Goal: Navigation & Orientation: Find specific page/section

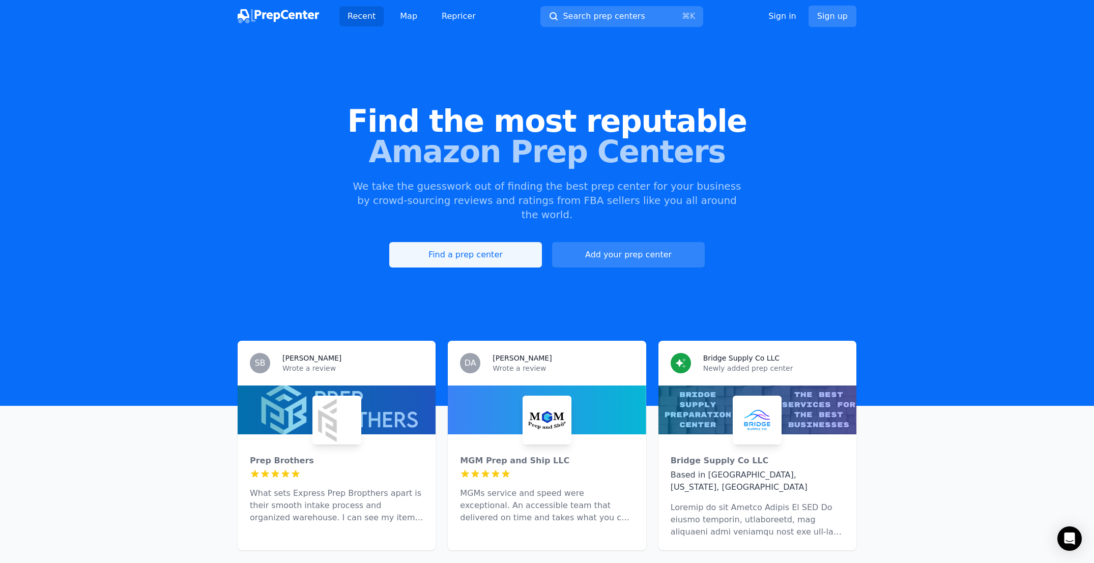
click at [466, 242] on link "Find a prep center" at bounding box center [465, 254] width 153 height 25
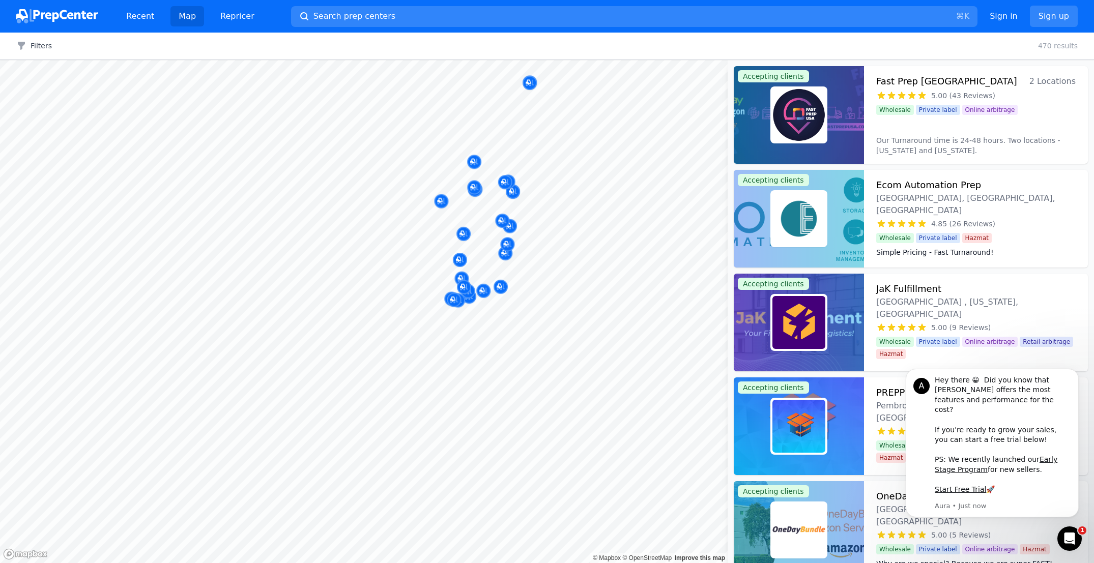
click at [576, 291] on body "Recent Map Repricer Search prep centers ⌘ K Open main menu Sign in Sign up Filt…" at bounding box center [547, 281] width 1094 height 563
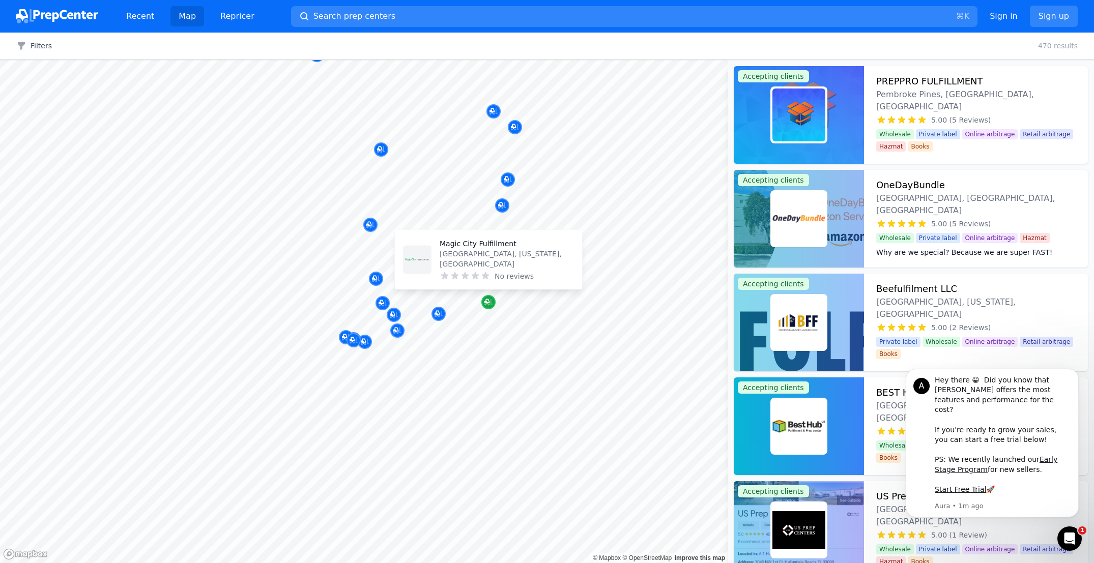
click at [485, 297] on icon "Map marker" at bounding box center [488, 302] width 8 height 10
click at [798, 313] on img at bounding box center [798, 322] width 53 height 53
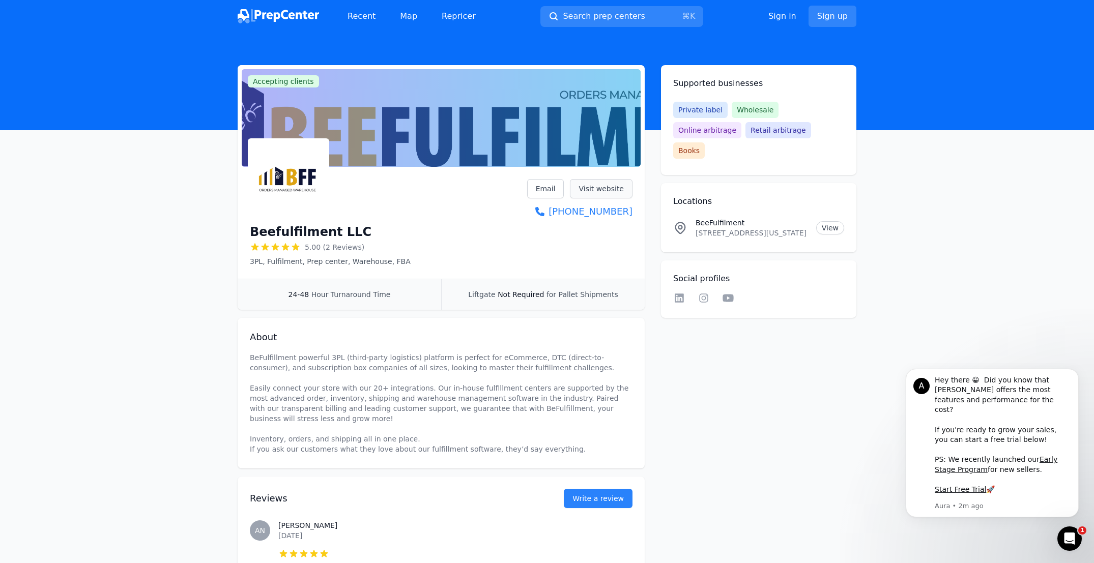
click at [611, 190] on link "Visit website" at bounding box center [601, 188] width 63 height 19
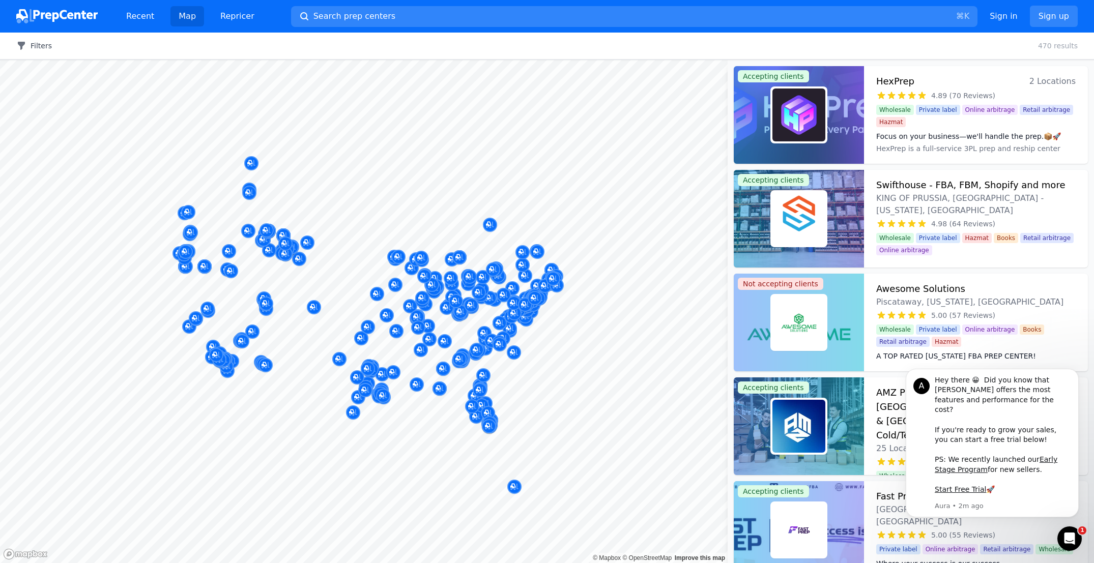
click at [34, 46] on button "Filters" at bounding box center [34, 46] width 36 height 10
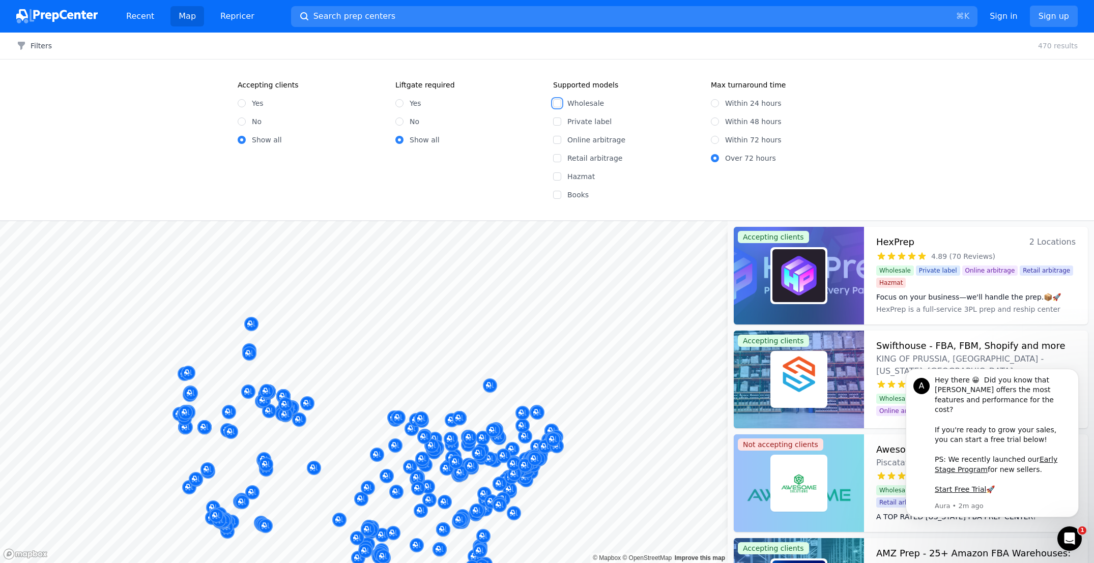
click at [556, 103] on input "Wholesale" at bounding box center [557, 103] width 8 height 8
checkbox input "true"
drag, startPoint x: 714, startPoint y: 119, endPoint x: 709, endPoint y: 132, distance: 14.2
click at [714, 119] on input "Within 48 hours" at bounding box center [715, 121] width 8 height 8
radio input "true"
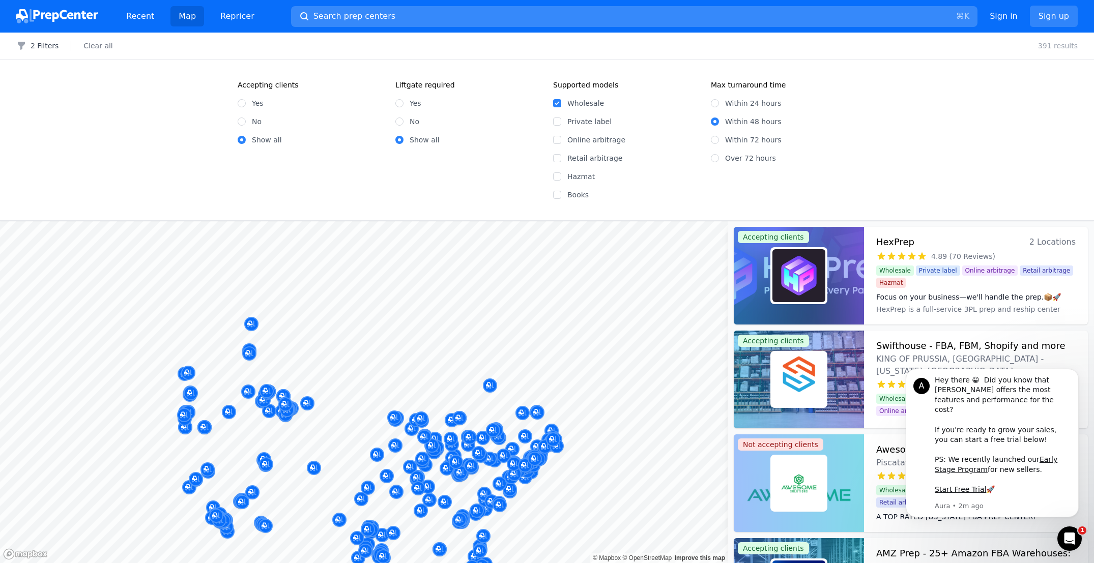
click at [399, 16] on button "Search prep centers ⌘ K" at bounding box center [634, 16] width 686 height 21
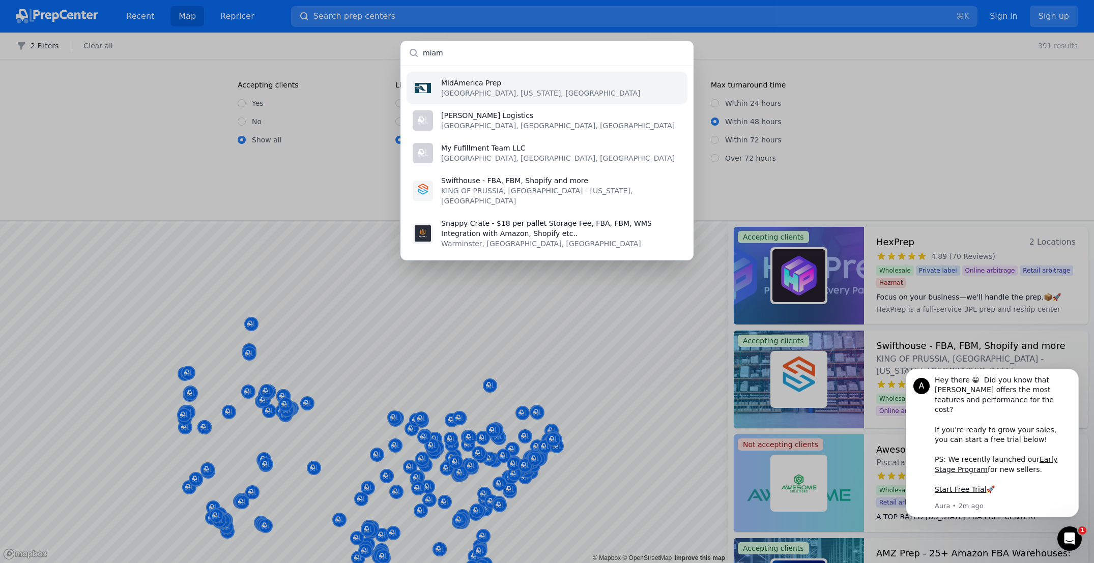
type input "[GEOGRAPHIC_DATA]"
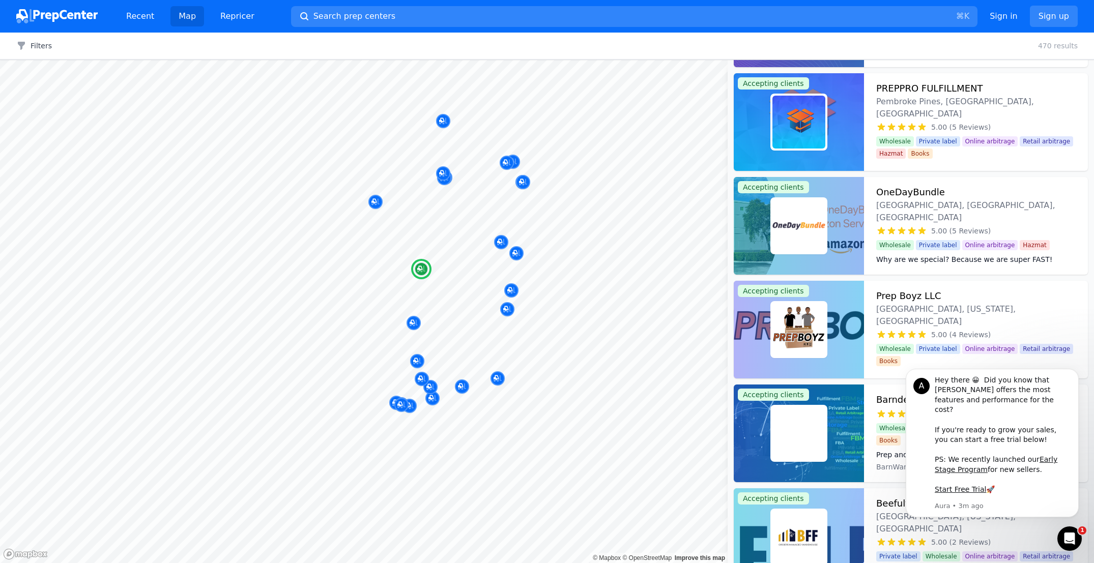
scroll to position [317, 0]
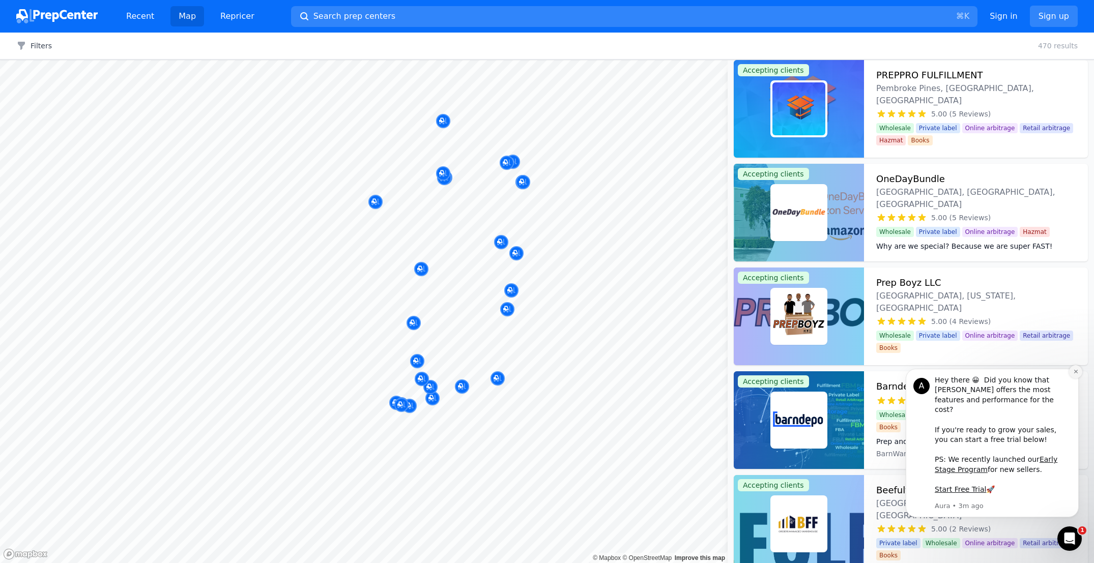
click at [1075, 374] on icon "Dismiss notification" at bounding box center [1076, 372] width 6 height 6
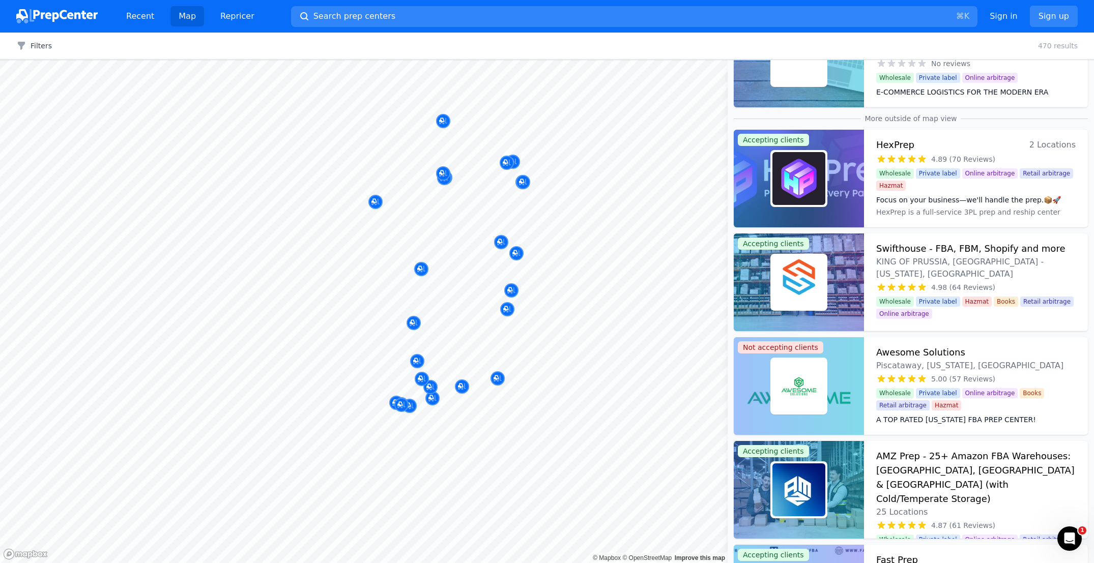
scroll to position [2450, 0]
